Goal: Task Accomplishment & Management: Use online tool/utility

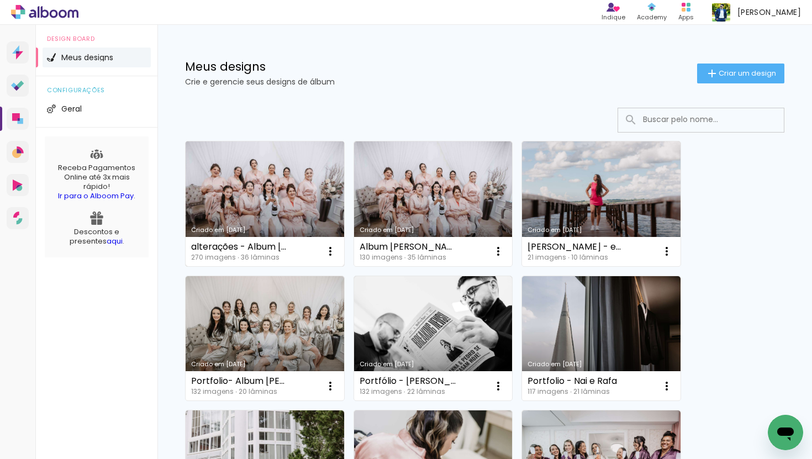
click at [270, 191] on link "Criado em [DATE]" at bounding box center [265, 203] width 159 height 125
